Goal: Transaction & Acquisition: Register for event/course

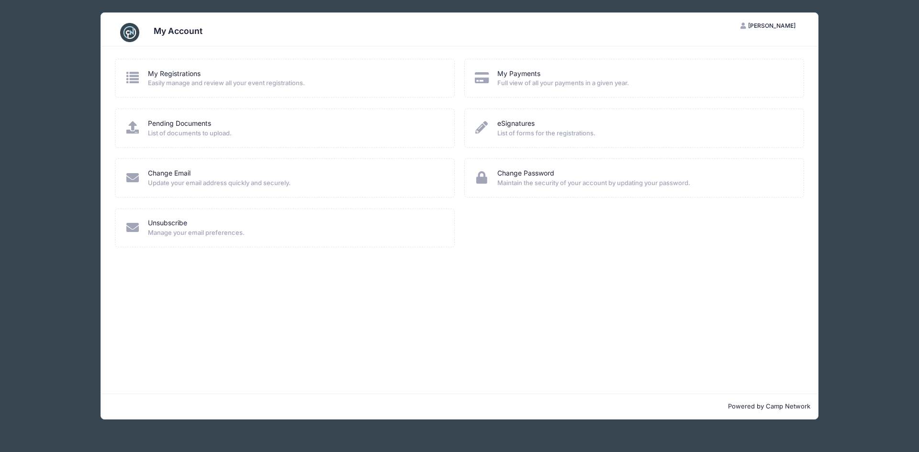
click at [190, 81] on span "Easily manage and review all your event registrations." at bounding box center [295, 83] width 294 height 10
click at [135, 78] on icon at bounding box center [133, 77] width 16 height 12
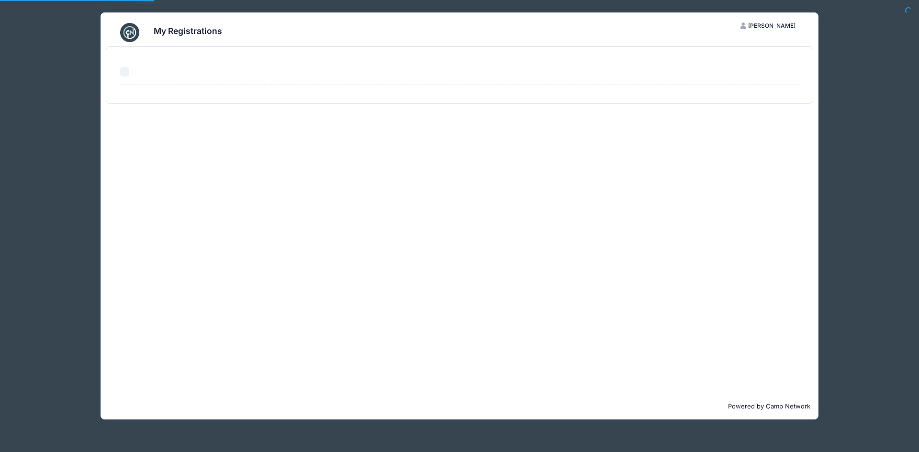
select select "50"
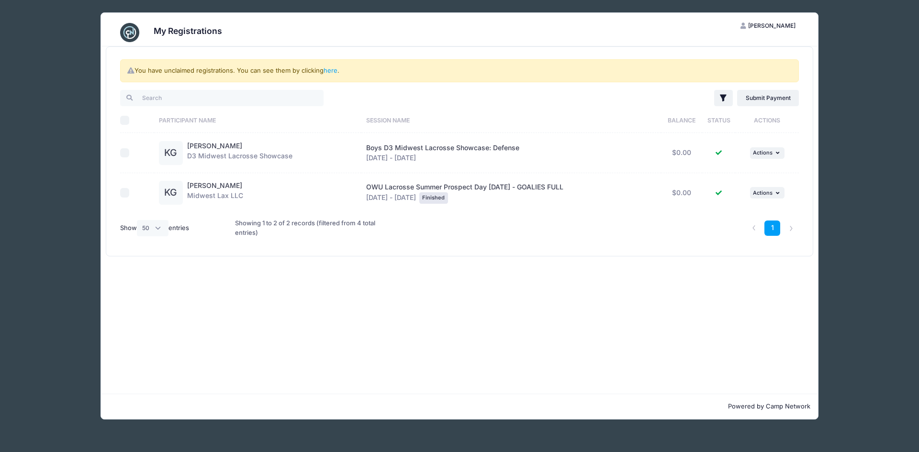
click at [212, 150] on div "Kian Griffin D3 Midwest Lacrosse Showcase" at bounding box center [239, 153] width 105 height 24
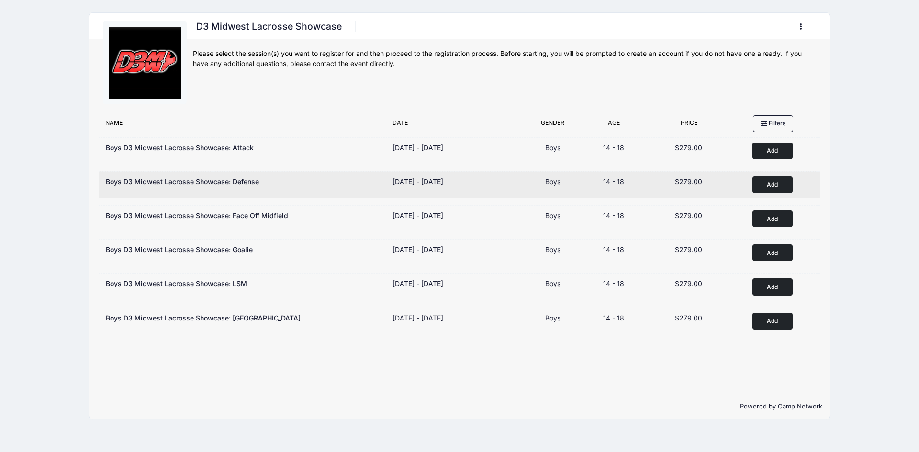
click at [762, 188] on button "Add to Cart" at bounding box center [772, 185] width 40 height 17
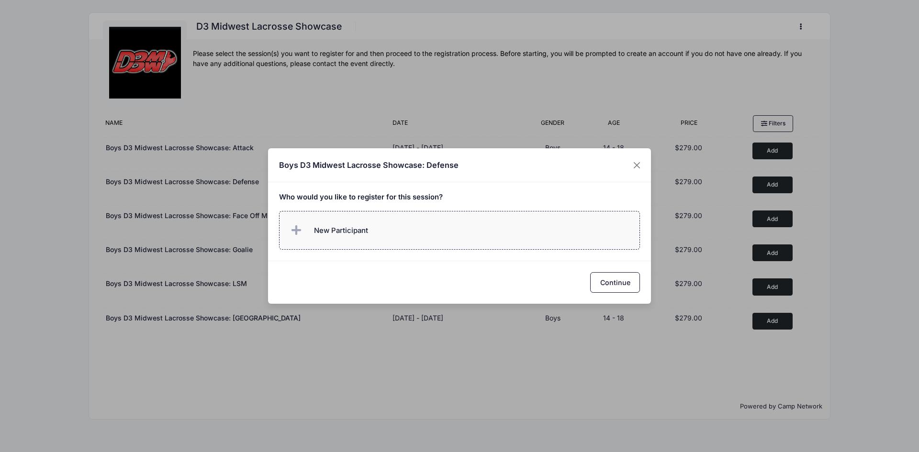
click at [369, 224] on label "New Participant" at bounding box center [459, 230] width 361 height 39
